Goal: Find specific page/section: Find specific page/section

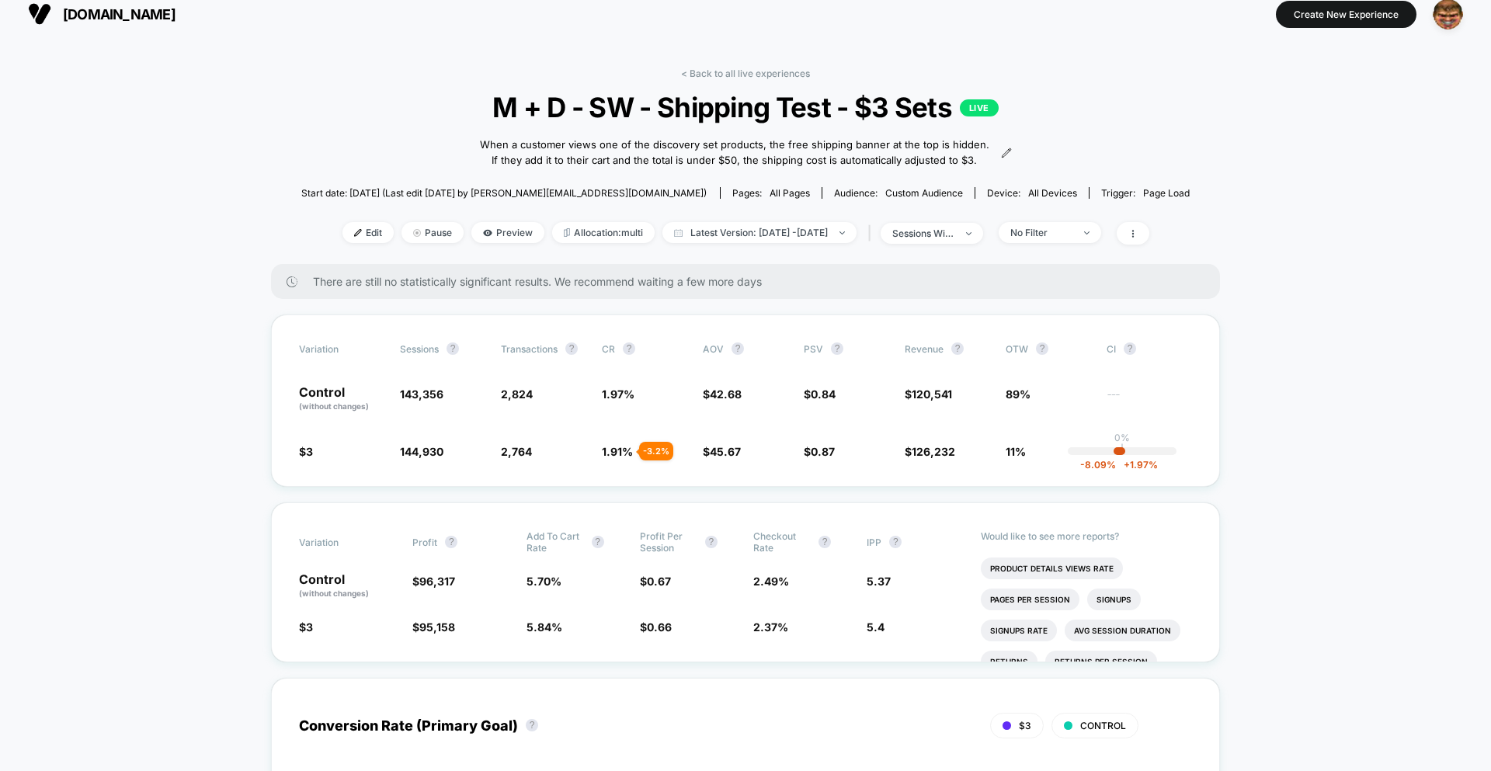
scroll to position [19, 0]
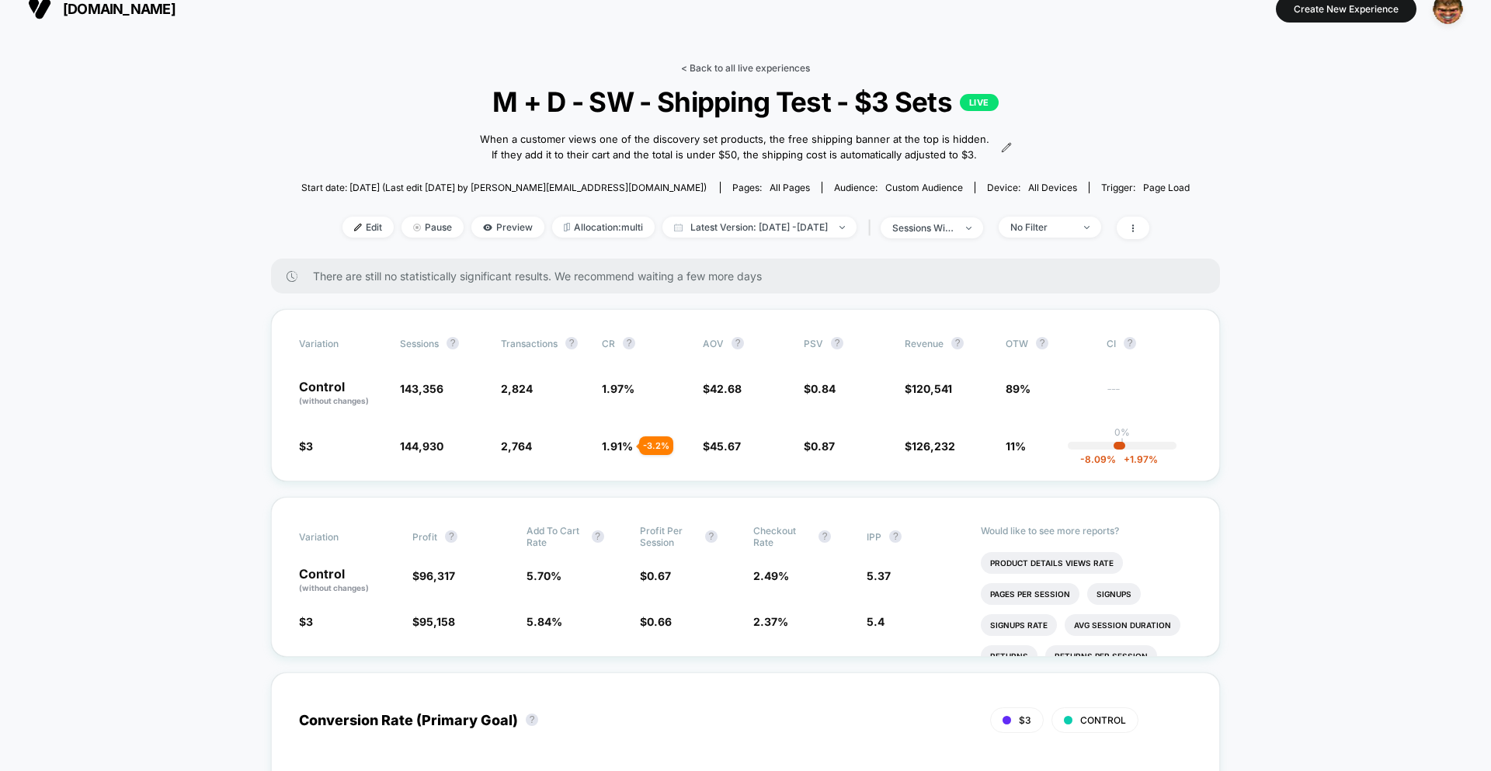
click at [722, 68] on link "< Back to all live experiences" at bounding box center [745, 68] width 129 height 12
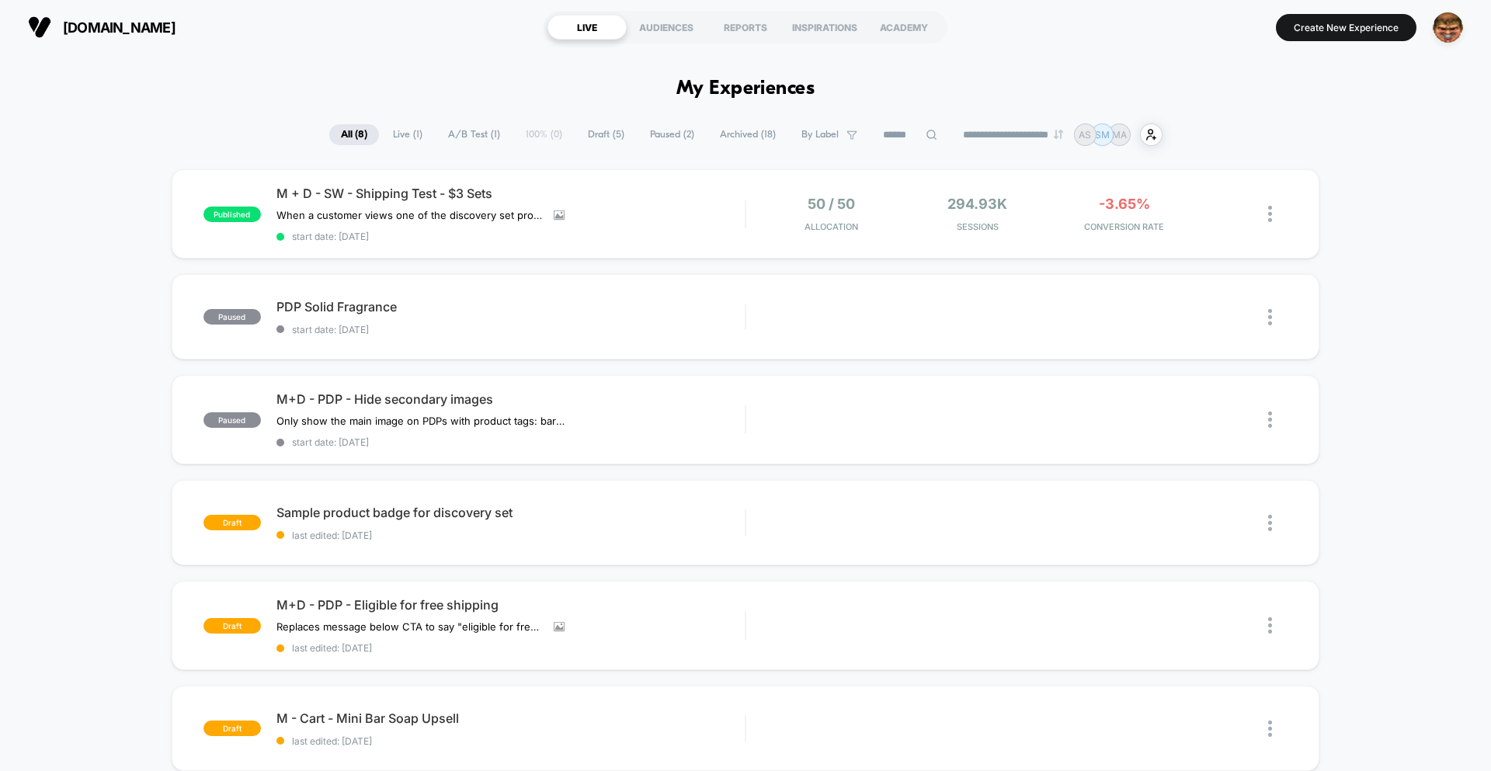
click at [689, 207] on div "M + D - SW - Shipping Test - $3 Sets When a customer views one of the discovery…" at bounding box center [511, 214] width 468 height 57
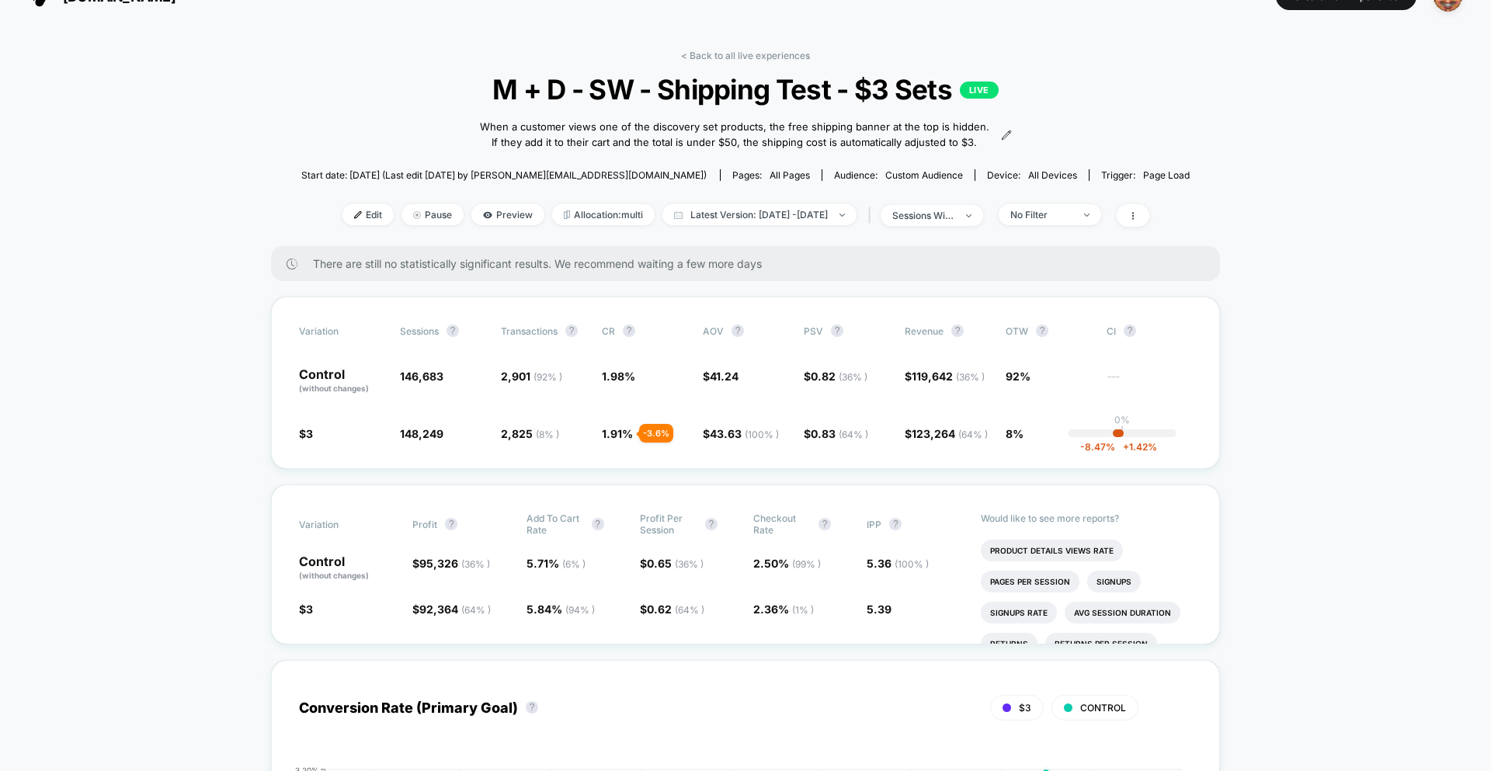
scroll to position [33, 0]
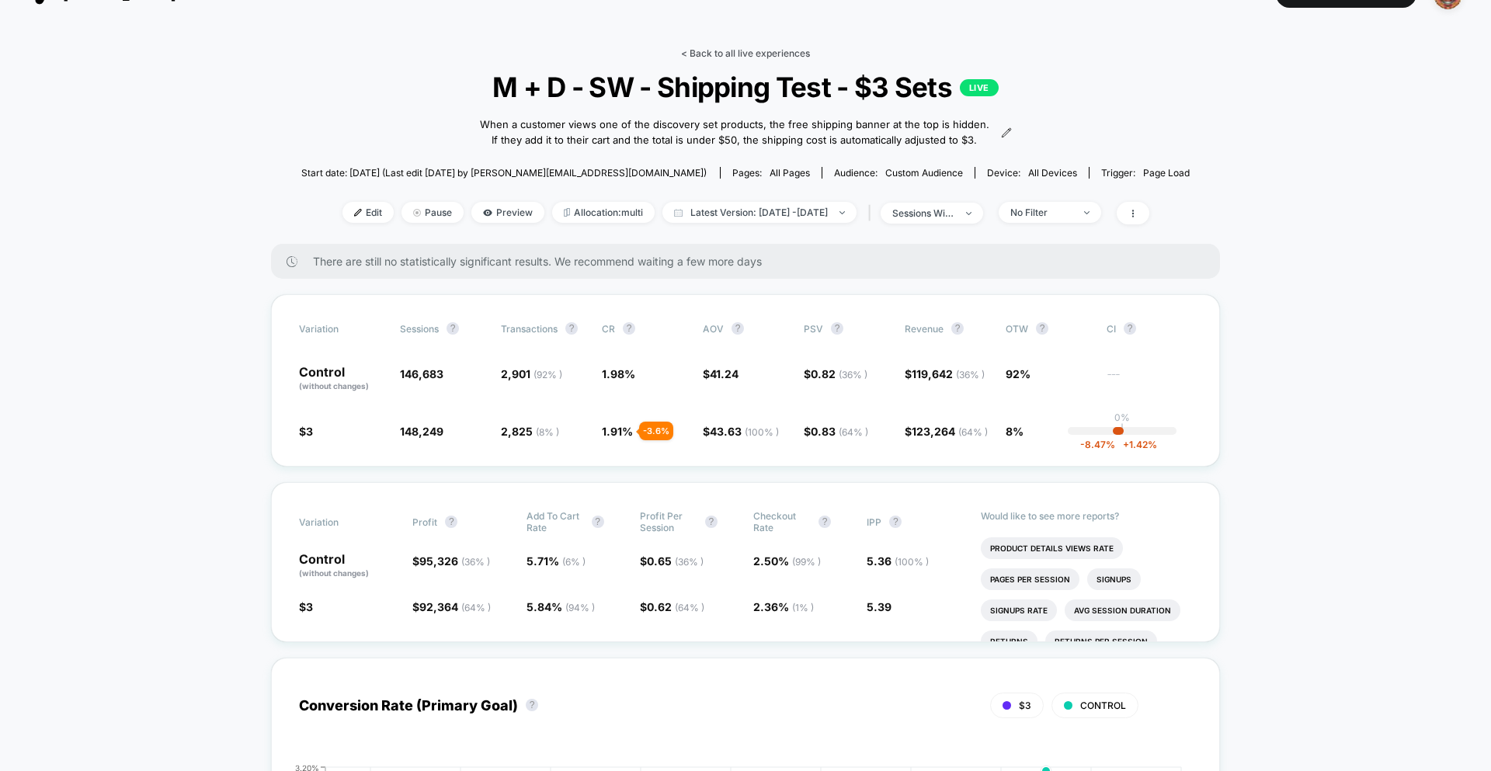
click at [754, 54] on link "< Back to all live experiences" at bounding box center [745, 53] width 129 height 12
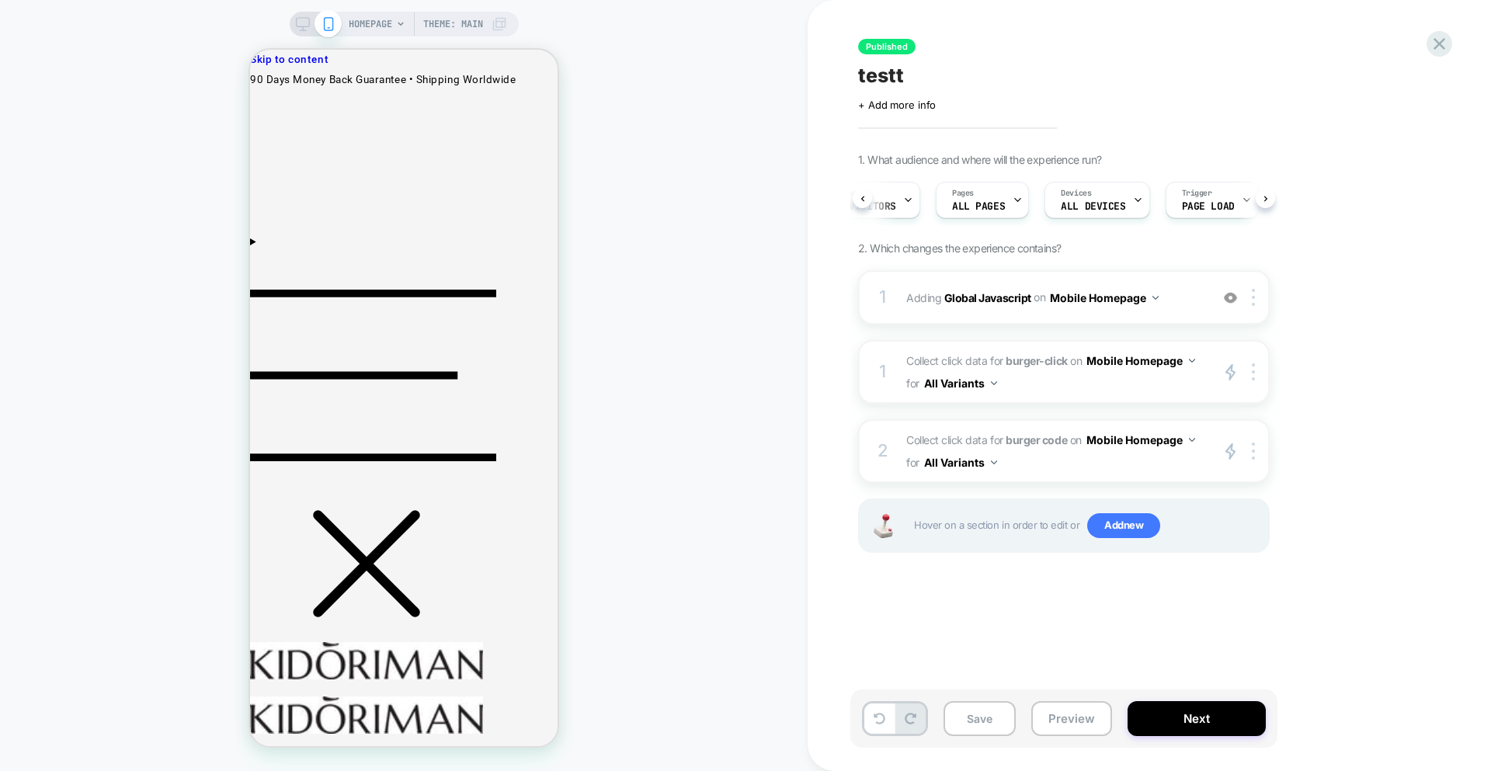
click at [682, 249] on div "HOMEPAGE Theme: MAIN" at bounding box center [404, 386] width 808 height 740
click at [1432, 46] on icon at bounding box center [1439, 43] width 21 height 21
click at [741, 392] on div "HOMEPAGE Theme: MAIN" at bounding box center [404, 386] width 808 height 740
click at [687, 245] on div "HOMEPAGE Theme: MAIN" at bounding box center [404, 386] width 808 height 740
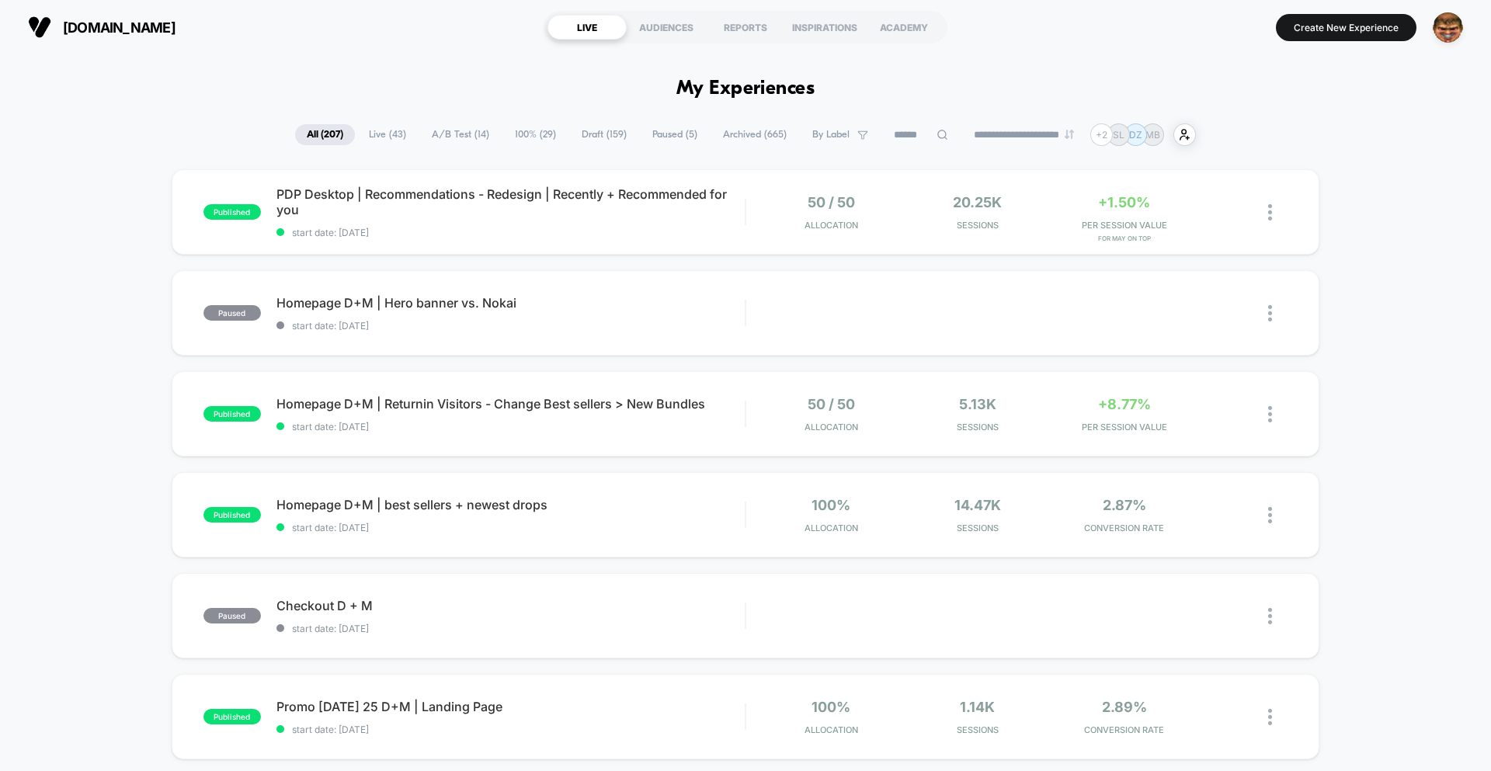
click at [899, 143] on input at bounding box center [921, 135] width 78 height 19
type input "*****"
